Goal: Transaction & Acquisition: Purchase product/service

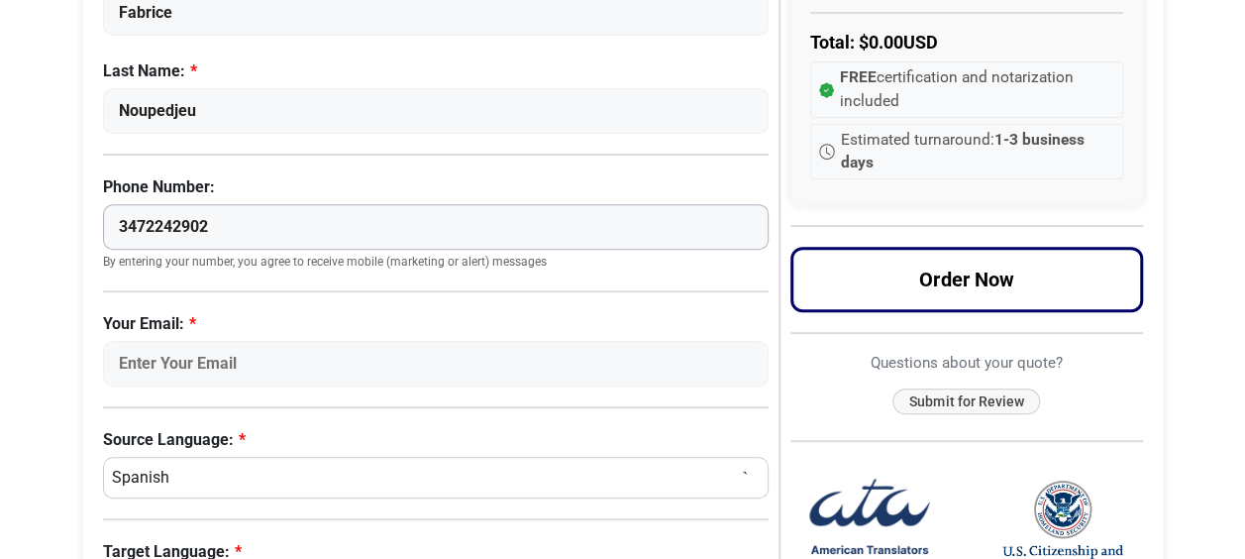
scroll to position [282, 0]
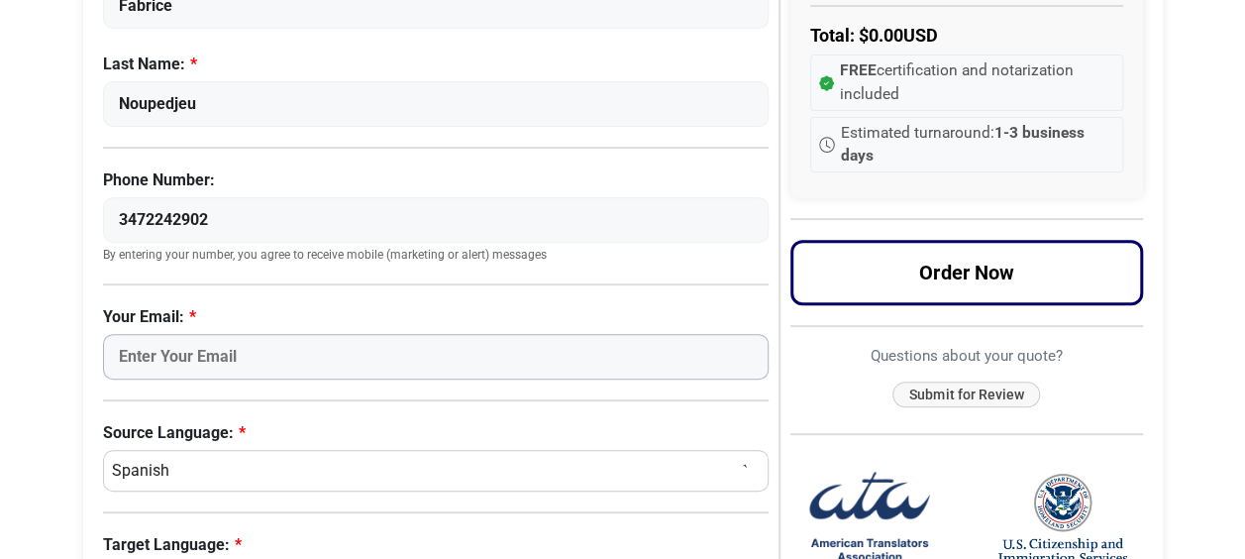
click at [141, 341] on input "Your Email:" at bounding box center [436, 357] width 667 height 46
type input "[EMAIL_ADDRESS][DOMAIN_NAME]"
click at [555, 468] on select "Select a Language Afrikaans [DEMOGRAPHIC_DATA] Amharic Arabic [DEMOGRAPHIC_DATA…" at bounding box center [436, 471] width 667 height 42
select select "French"
click at [103, 450] on select "Select a Language Afrikaans [DEMOGRAPHIC_DATA] Amharic Arabic [DEMOGRAPHIC_DATA…" at bounding box center [436, 471] width 667 height 42
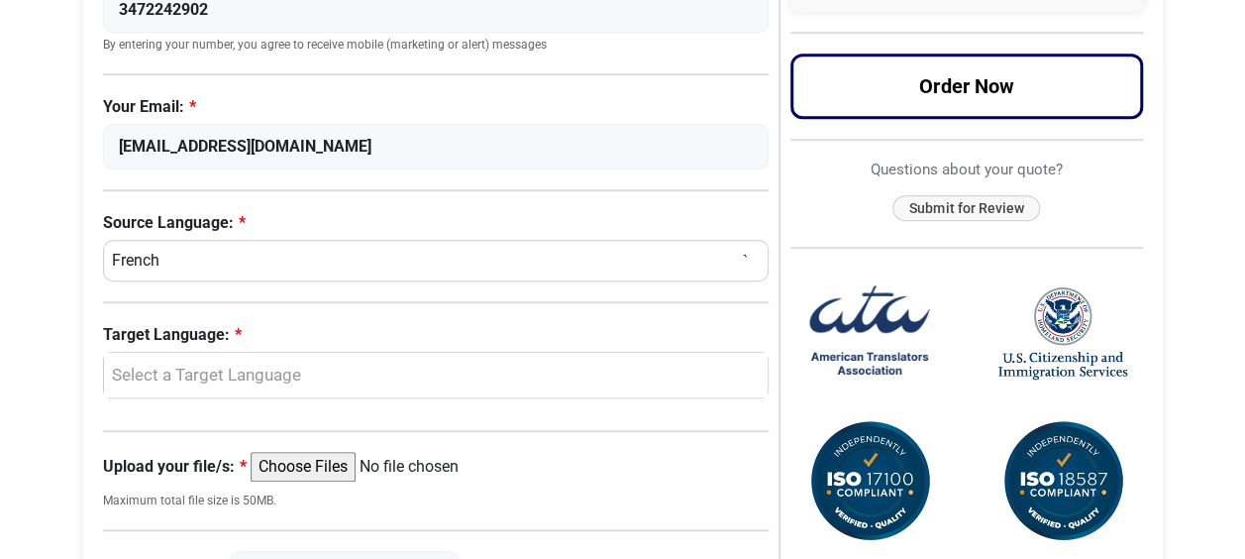
scroll to position [507, 0]
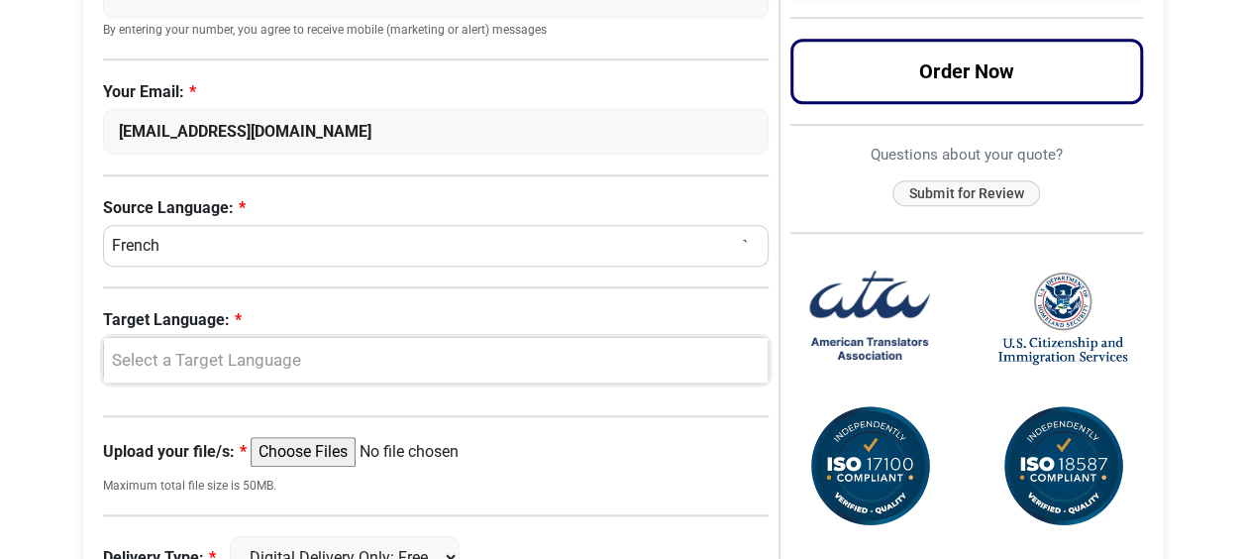
click at [668, 359] on div "Select a Target Language" at bounding box center [431, 361] width 635 height 26
click at [155, 445] on span "English" at bounding box center [154, 456] width 52 height 24
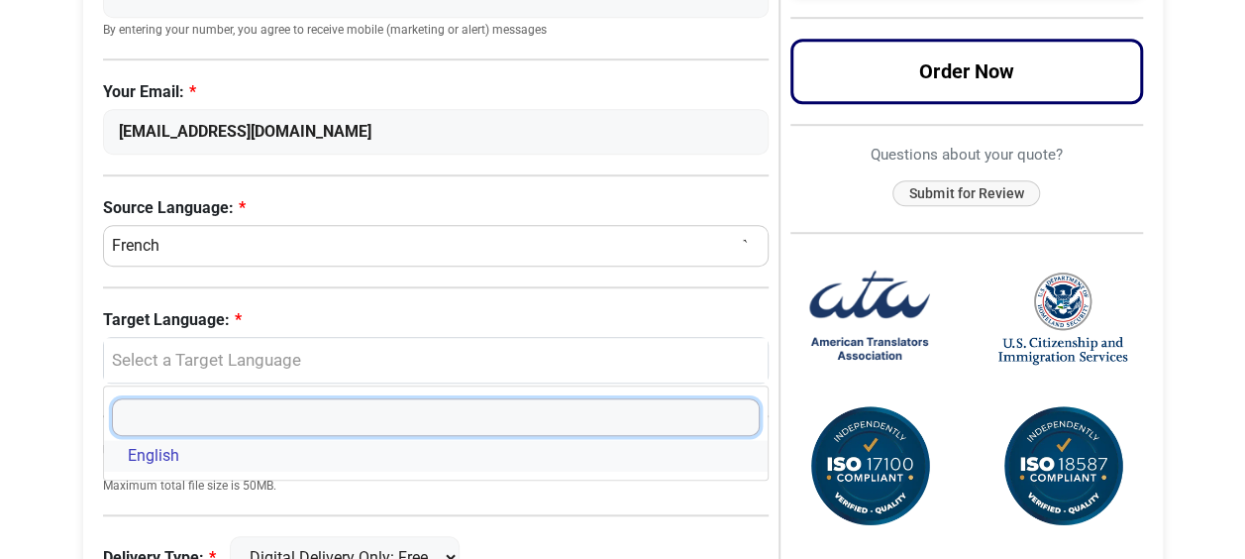
select select "English"
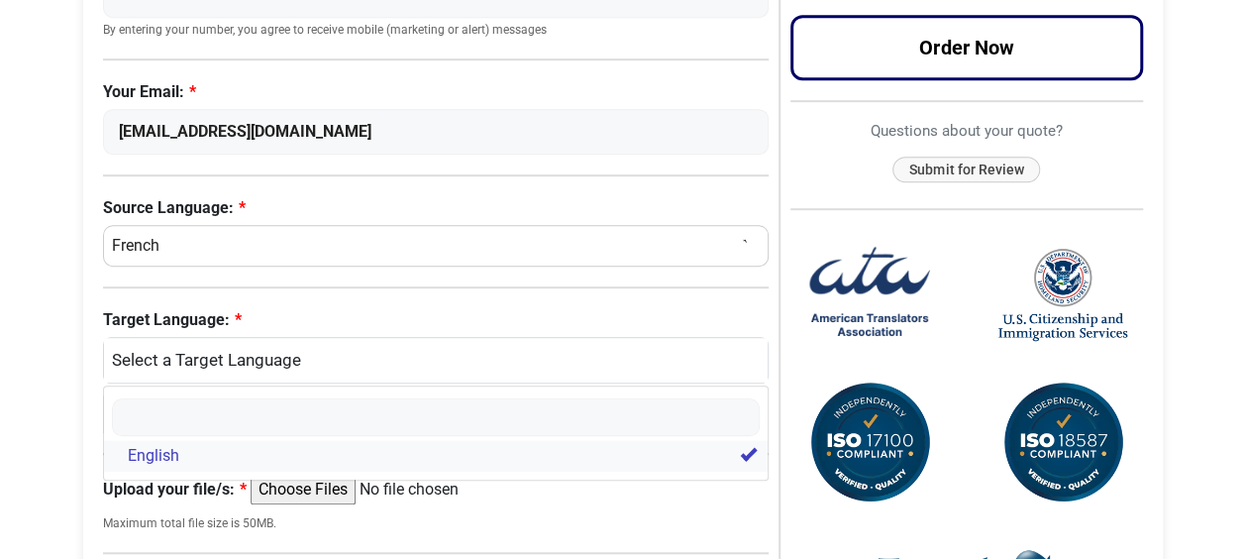
click at [155, 445] on span "English" at bounding box center [154, 456] width 52 height 24
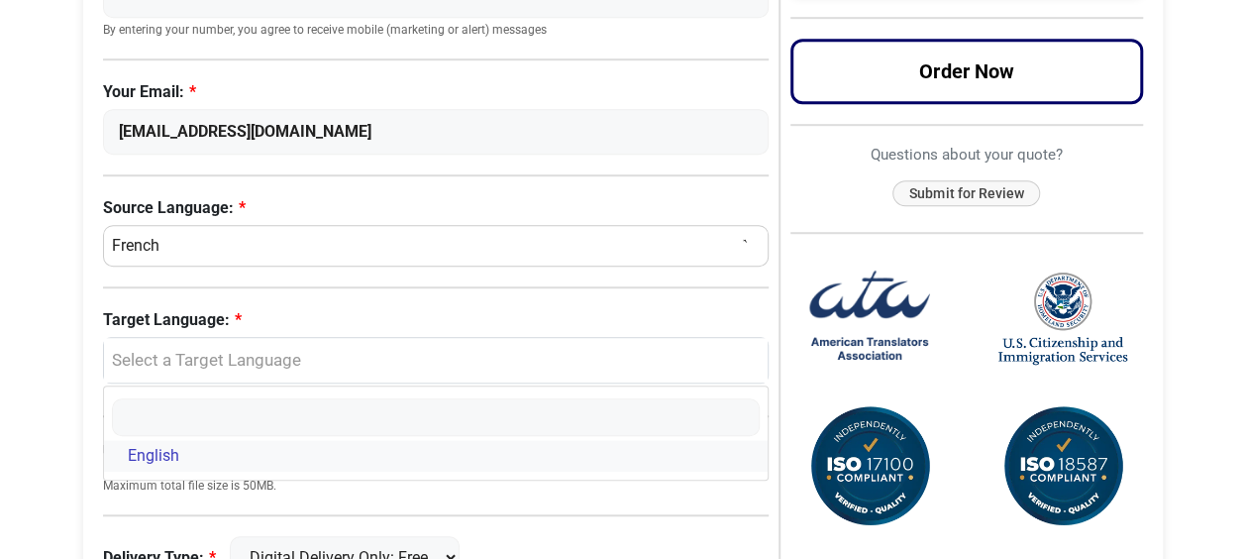
click at [151, 450] on span "English" at bounding box center [154, 456] width 52 height 24
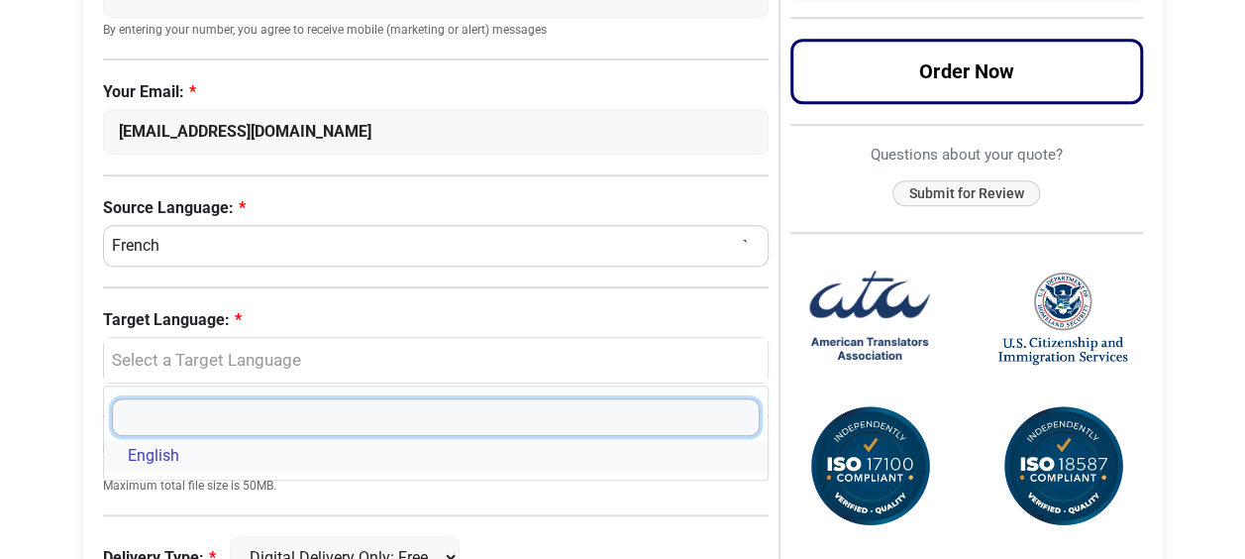
select select "English"
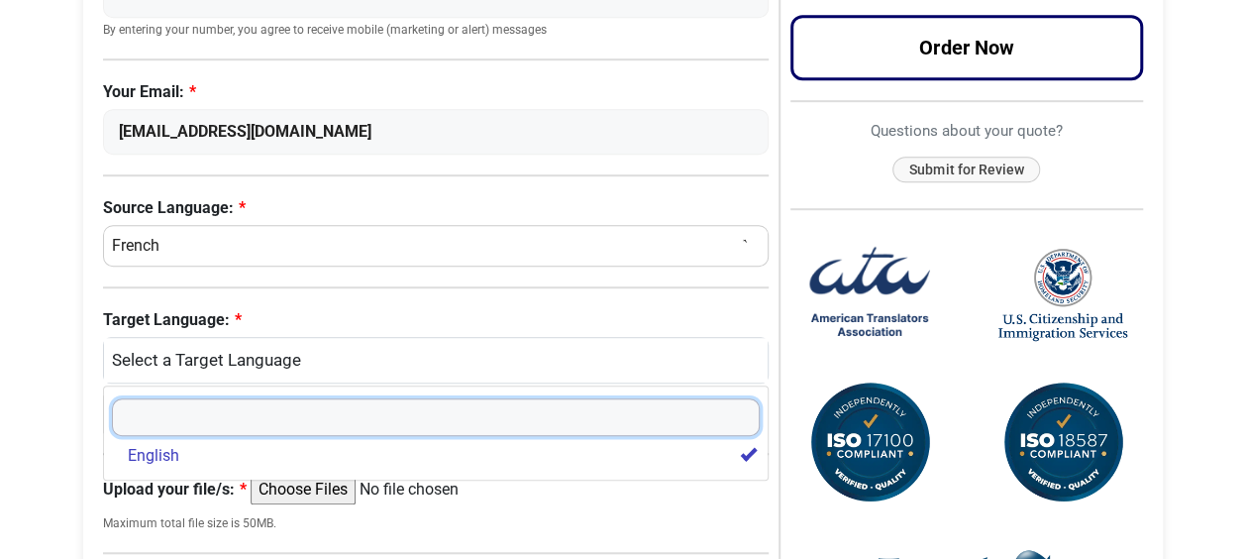
click at [158, 410] on input "Search" at bounding box center [436, 417] width 649 height 38
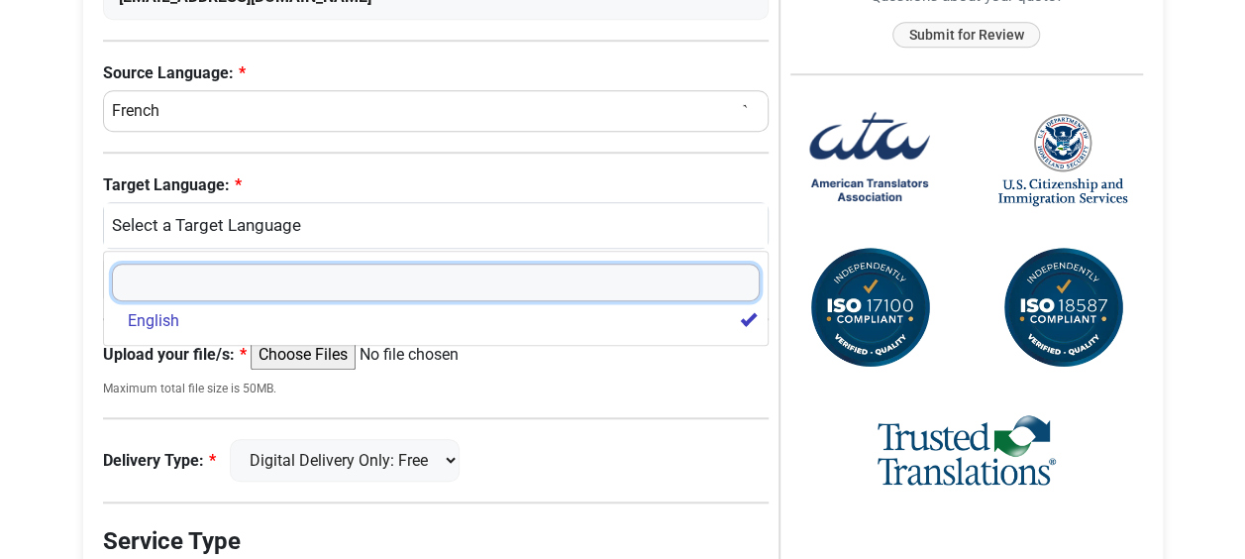
scroll to position [646, 0]
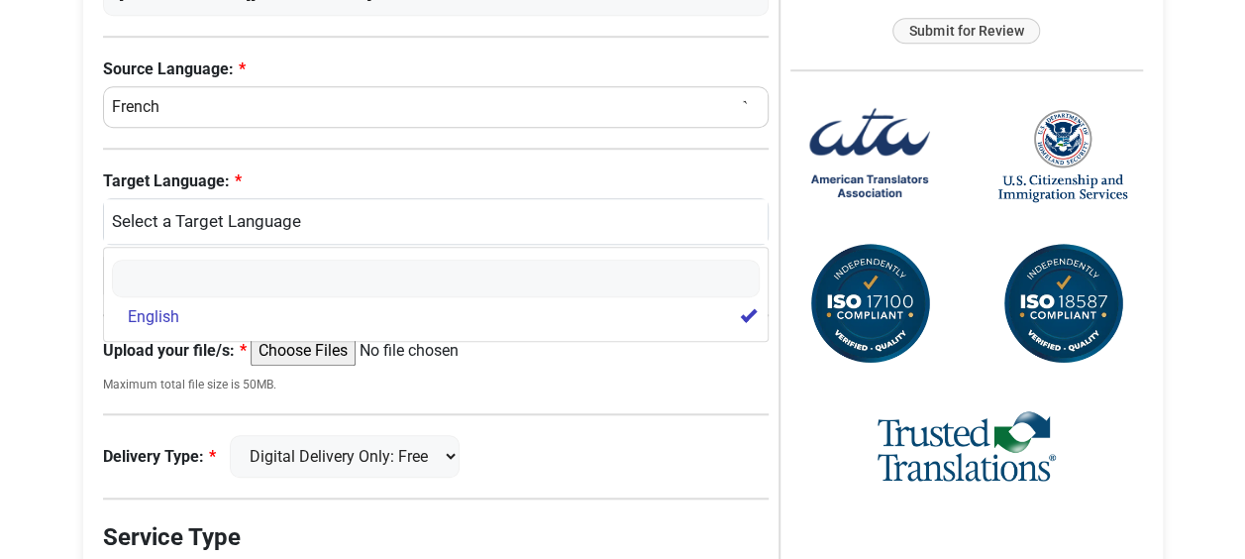
click at [668, 361] on div "Request a Quote Now Please complete the language information below First Name: …" at bounding box center [441, 146] width 677 height 1275
click at [307, 360] on input "Upload your file/s:" at bounding box center [402, 351] width 303 height 30
type input "C:\fakepath\Marriage certificate.pdf"
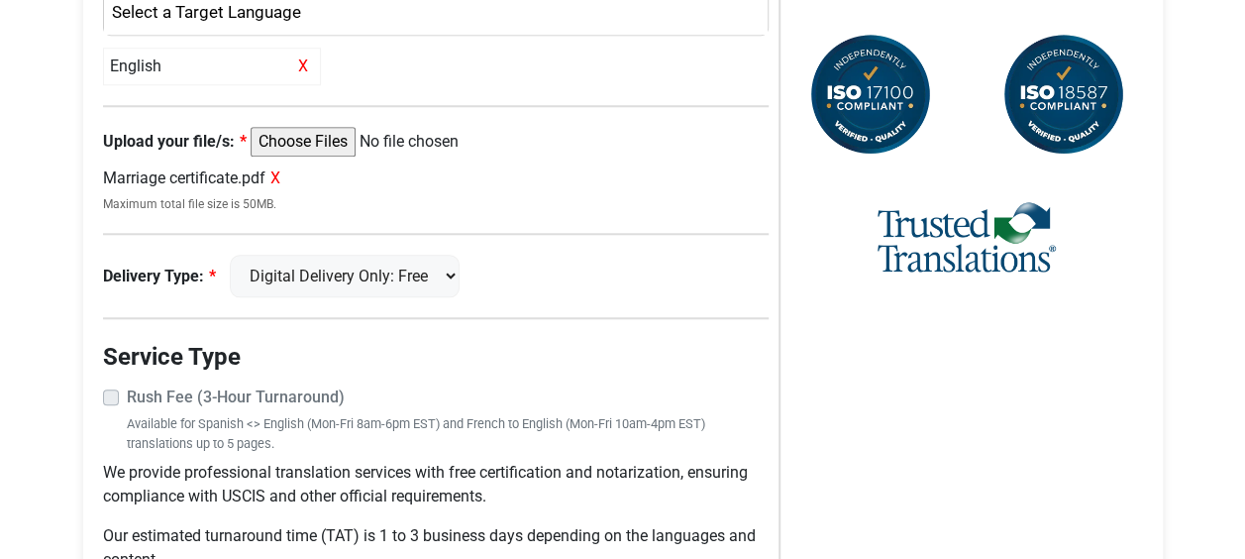
scroll to position [863, 0]
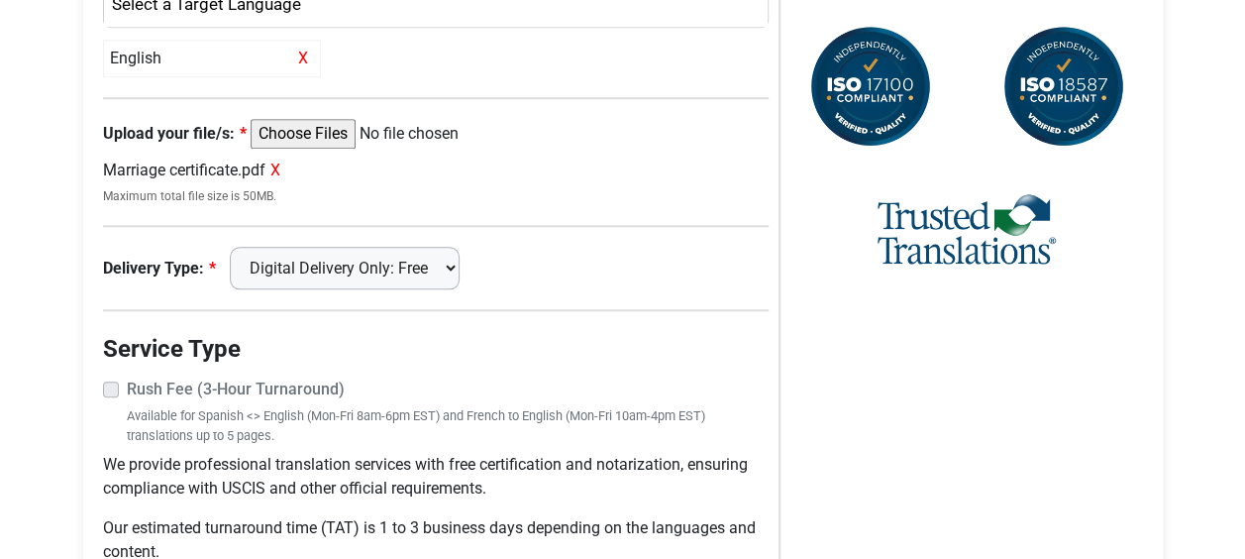
click at [460, 265] on select "Digital Delivery Only: Free FedEx 2 Day: $15" at bounding box center [345, 268] width 230 height 43
click at [239, 247] on select "Digital Delivery Only: Free FedEx 2 Day: $15" at bounding box center [345, 268] width 230 height 43
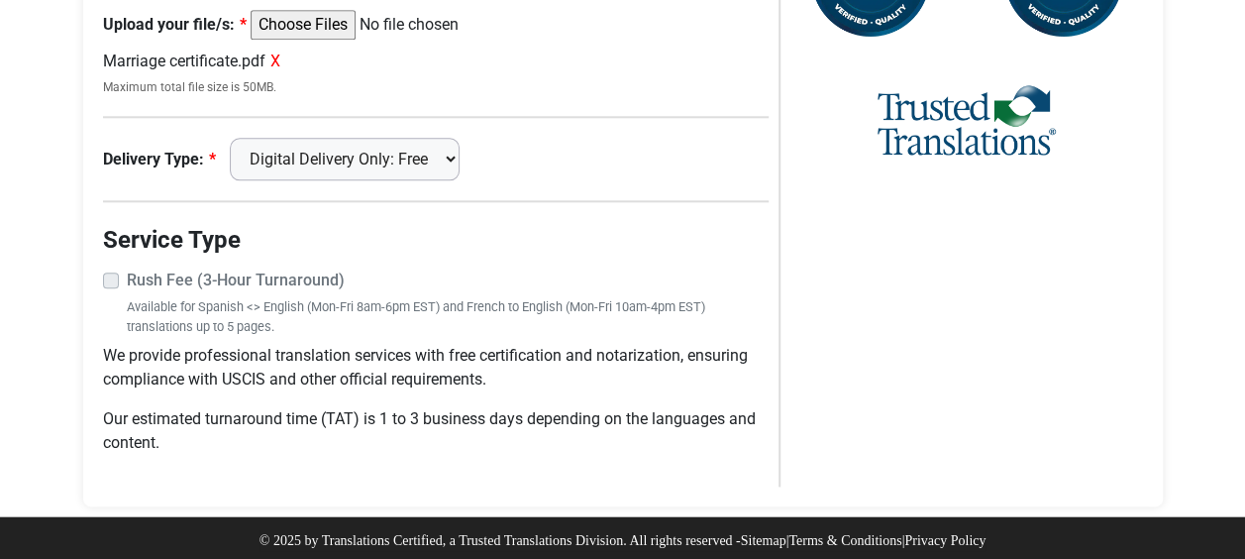
scroll to position [975, 0]
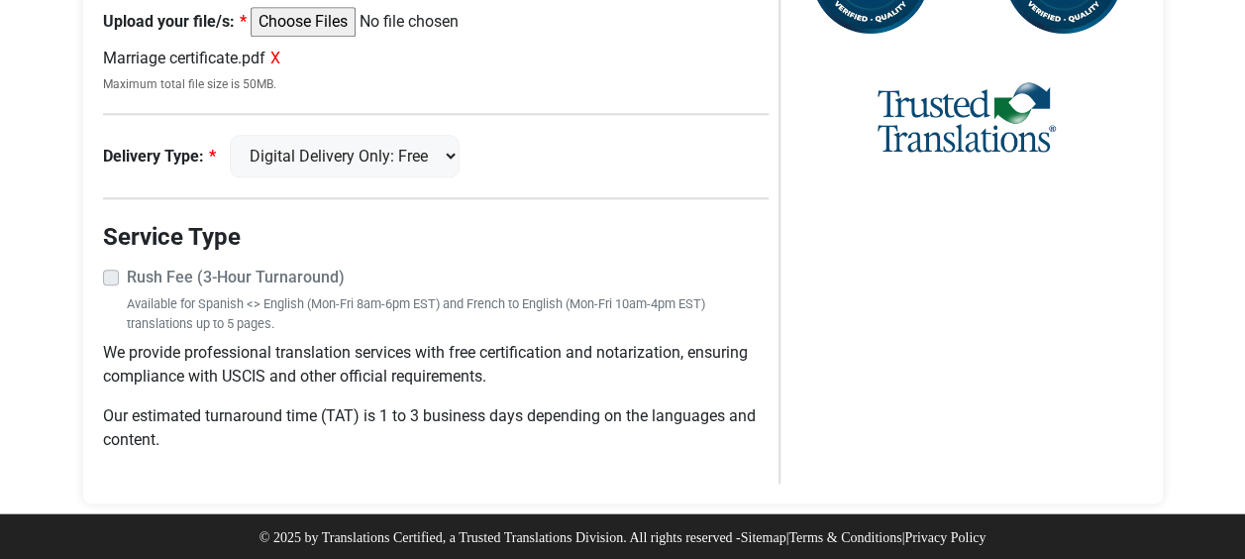
click at [127, 276] on label "Rush Fee (3-Hour Turnaround)" at bounding box center [448, 277] width 643 height 24
click at [127, 275] on label "Rush Fee (3-Hour Turnaround)" at bounding box center [448, 277] width 643 height 24
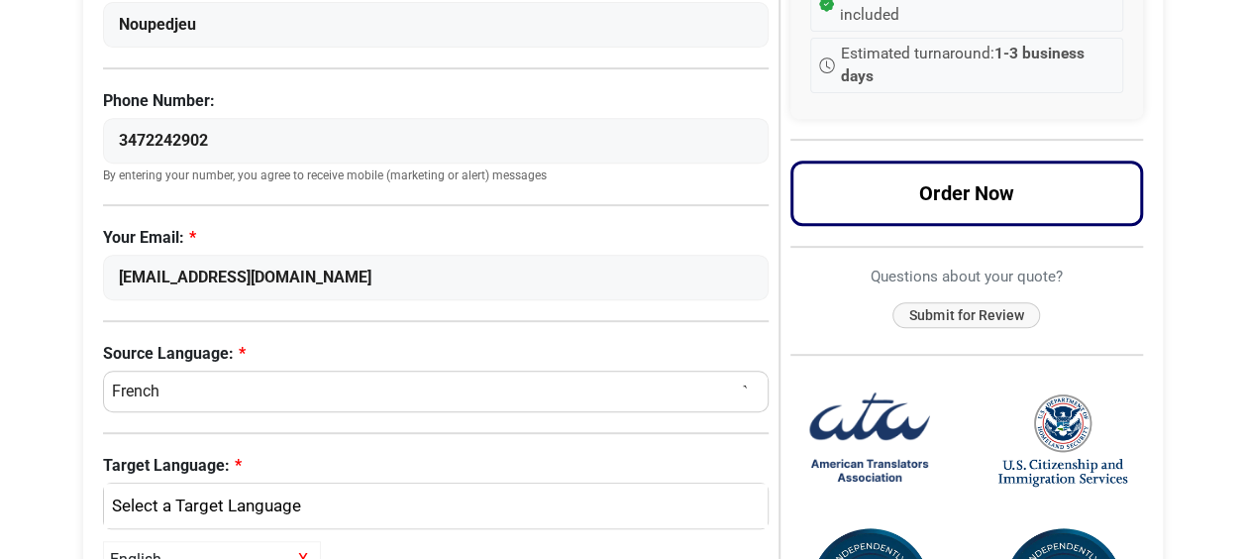
scroll to position [354, 0]
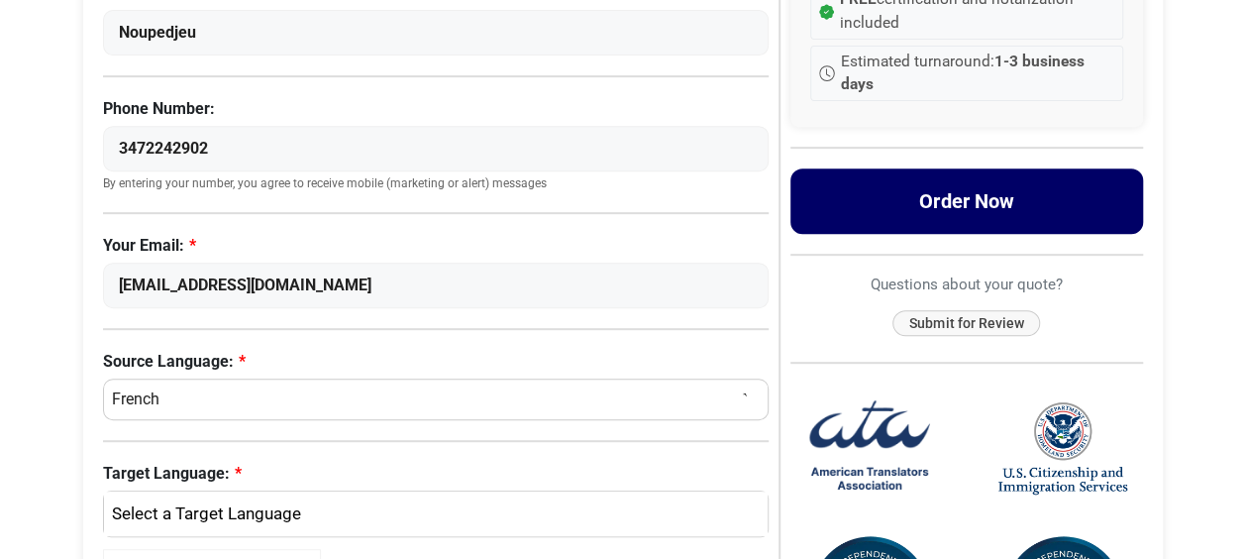
click at [668, 201] on button "Order Now" at bounding box center [966, 200] width 353 height 65
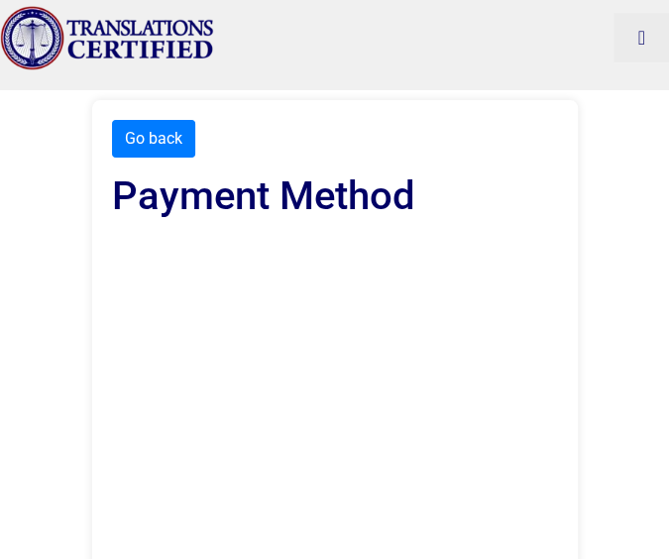
scroll to position [10, 0]
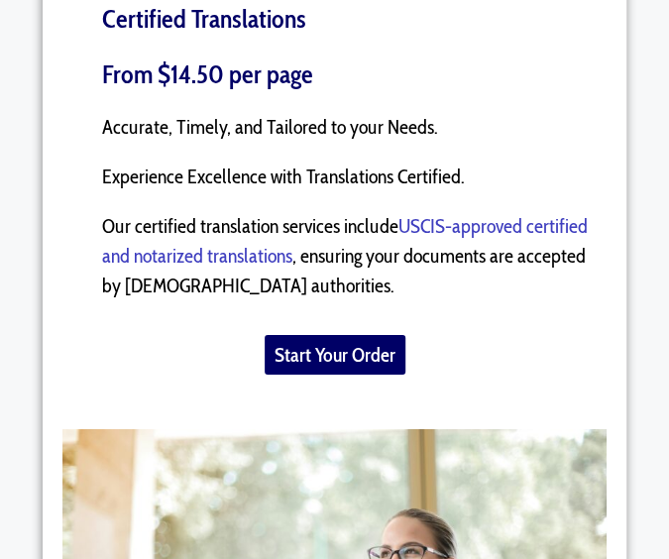
scroll to position [1680, 0]
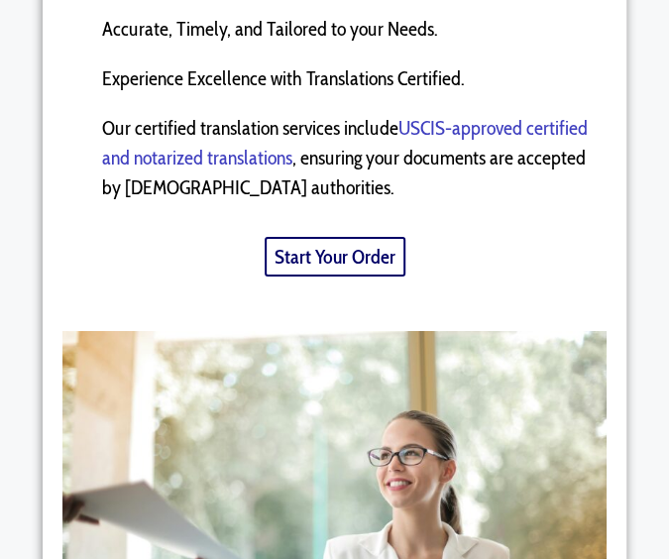
click at [305, 266] on span "Start Your Order" at bounding box center [334, 257] width 121 height 20
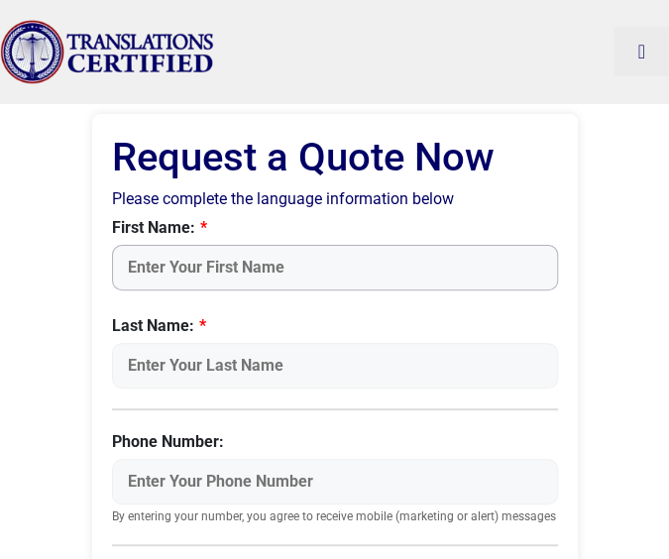
click at [224, 265] on input "First Name:" at bounding box center [335, 268] width 446 height 46
type input "Fabrice"
type input "Noupedjeu"
type input "3472242902"
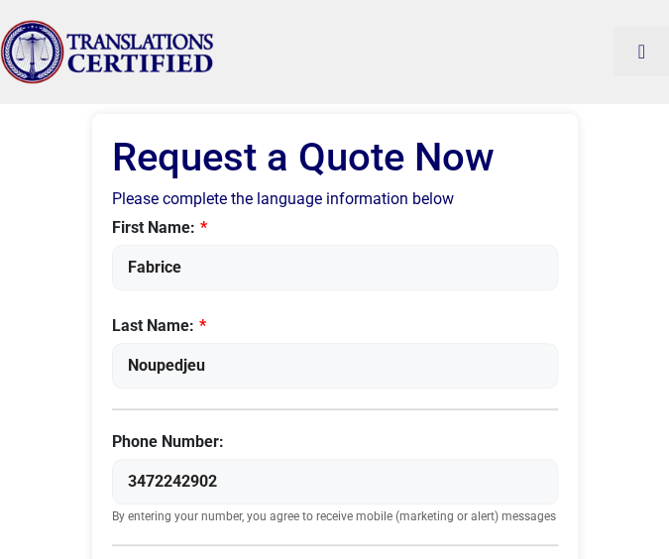
type input "[EMAIL_ADDRESS][DOMAIN_NAME]"
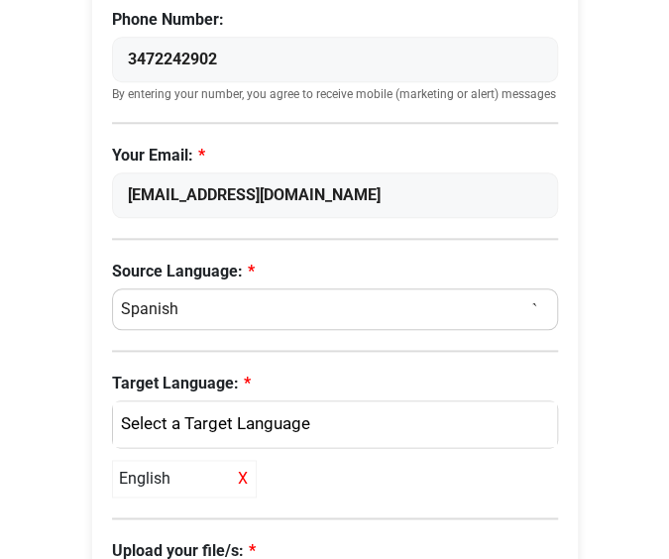
scroll to position [428, 0]
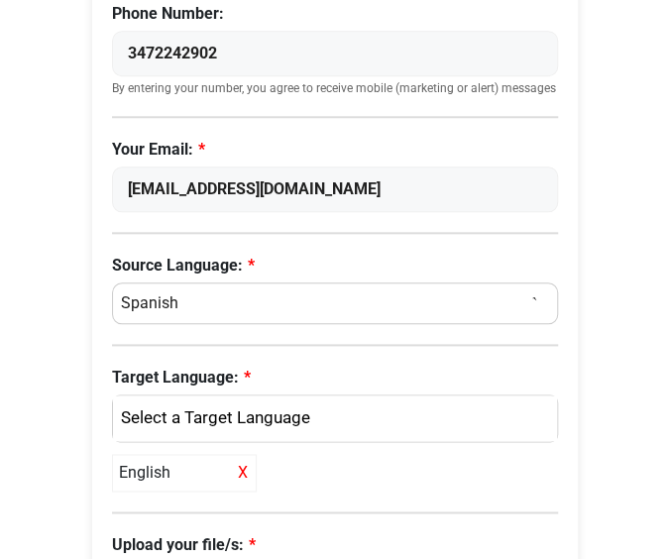
click at [468, 295] on select "Select a Language Afrikaans [DEMOGRAPHIC_DATA] Amharic Arabic [DEMOGRAPHIC_DATA…" at bounding box center [335, 303] width 446 height 42
select select "French"
click at [112, 282] on select "Select a Language Afrikaans [DEMOGRAPHIC_DATA] Amharic Arabic [DEMOGRAPHIC_DATA…" at bounding box center [335, 303] width 446 height 42
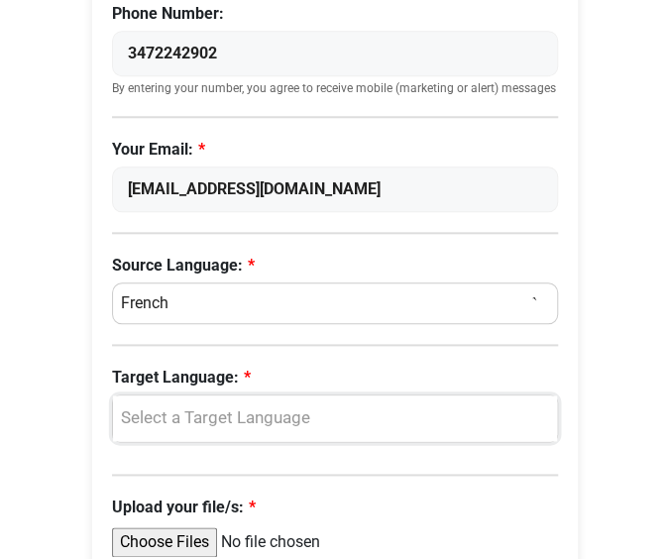
click at [143, 405] on div "Select a Target Language" at bounding box center [330, 418] width 414 height 26
click at [166, 505] on span "English" at bounding box center [163, 513] width 52 height 24
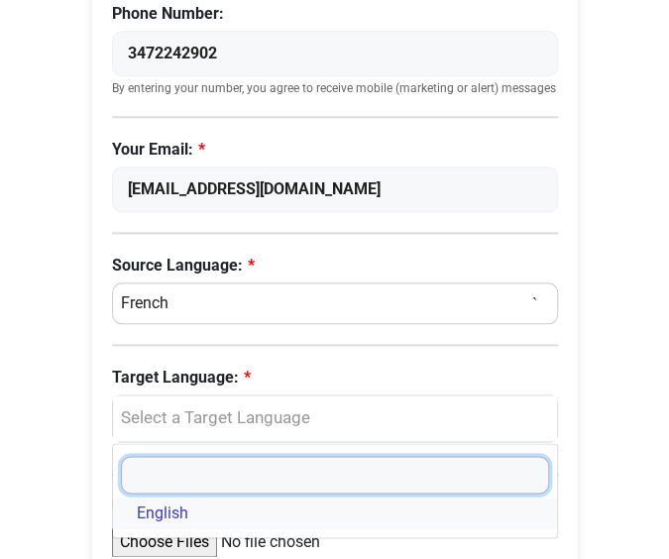
select select "English"
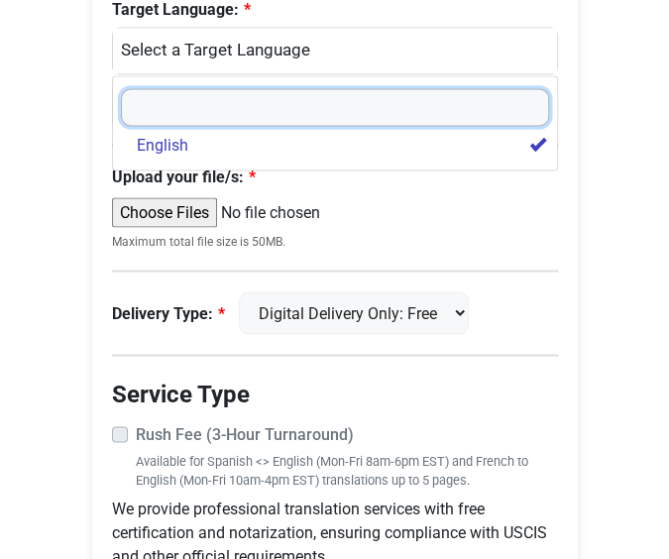
scroll to position [824, 0]
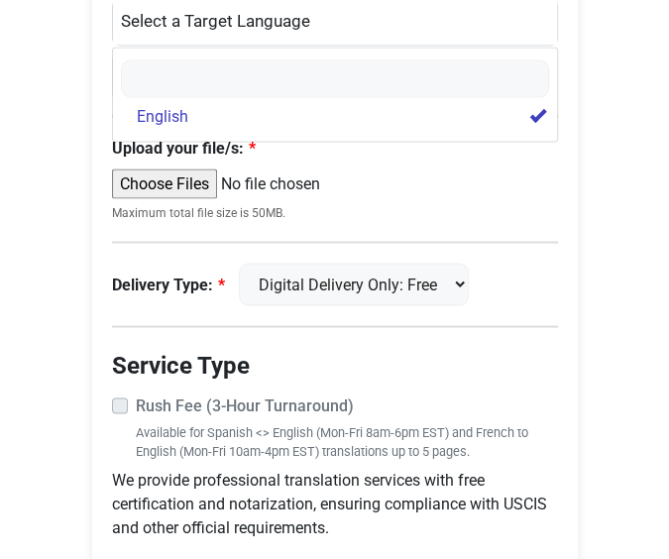
click at [137, 176] on input "Upload your file/s:" at bounding box center [263, 183] width 303 height 30
type input "C:\fakepath\Marriage certificate.pdf"
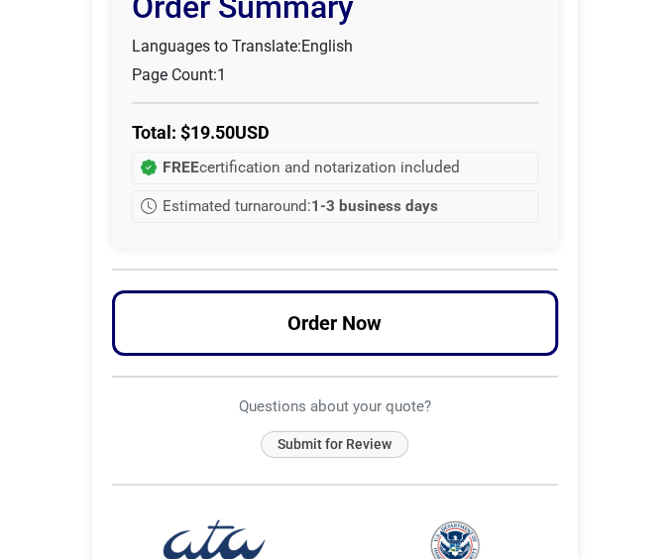
scroll to position [1583, 0]
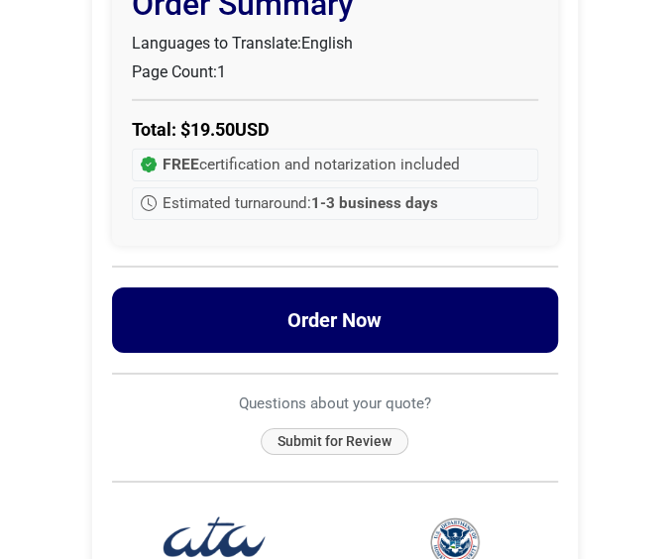
click at [236, 313] on button "Order Now" at bounding box center [335, 319] width 446 height 65
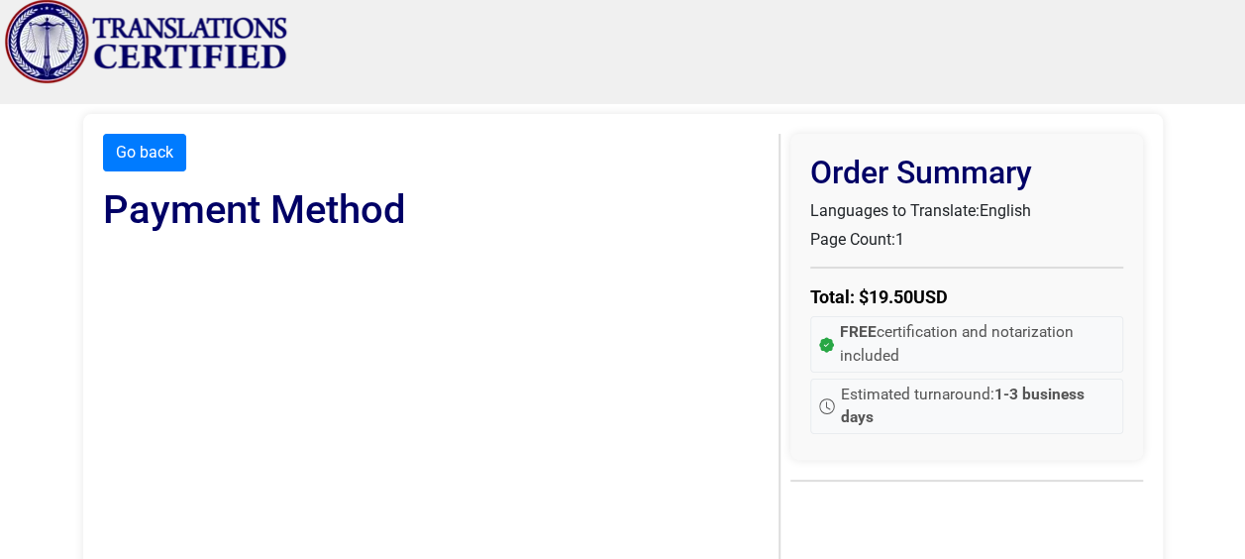
scroll to position [0, 0]
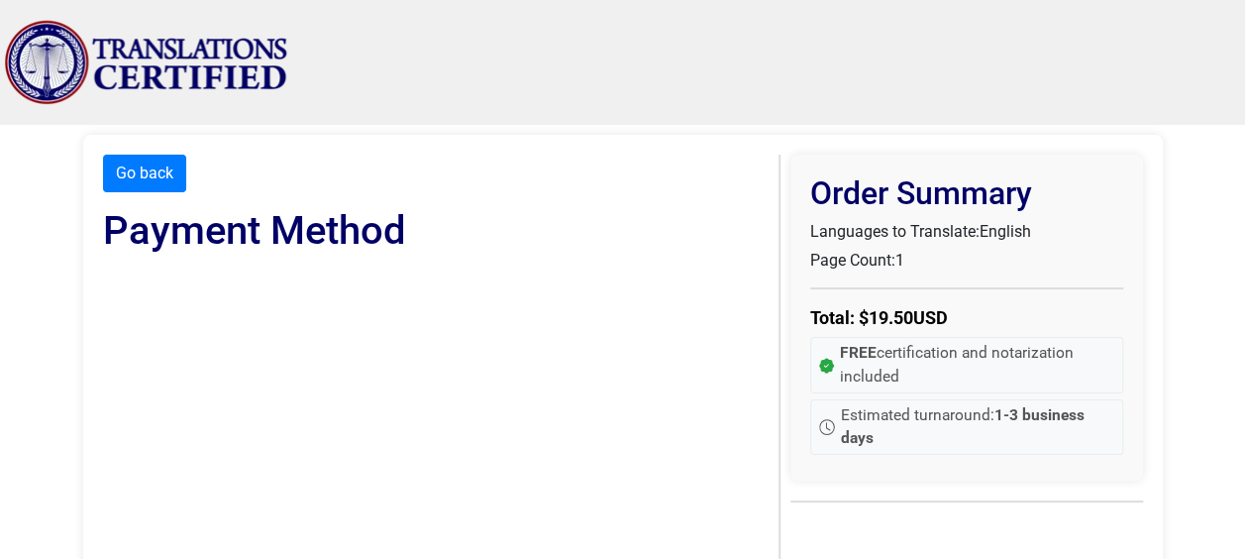
click at [668, 34] on div "Menu Menu Certified Translations Translation Services Documents Rates About Us …" at bounding box center [623, 62] width 1238 height 125
